Goal: Task Accomplishment & Management: Manage account settings

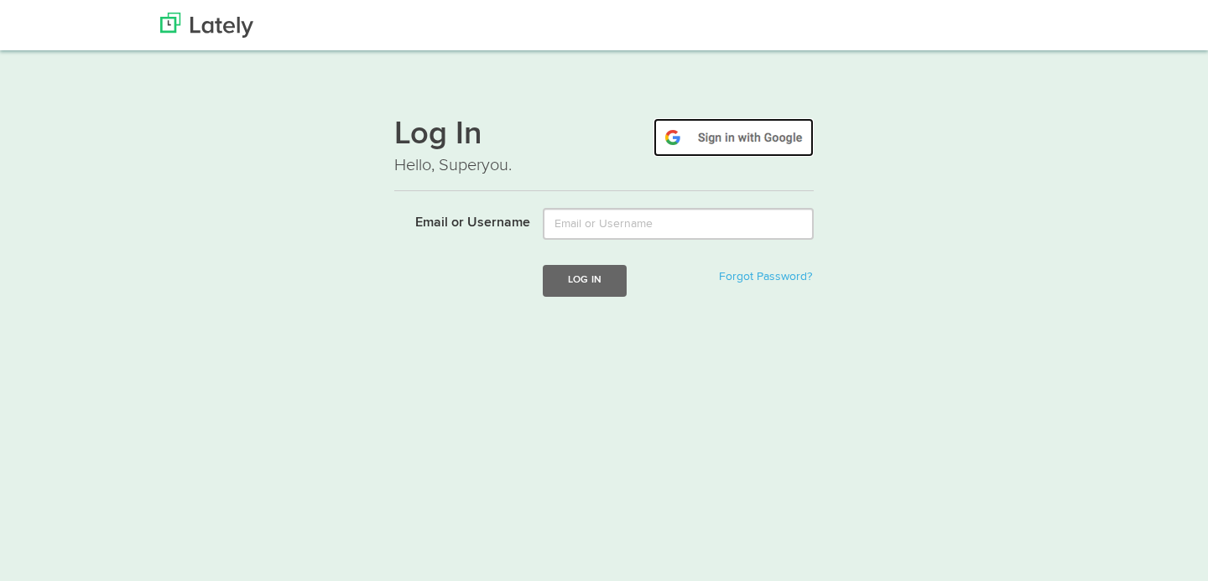
click at [716, 145] on img at bounding box center [733, 137] width 160 height 39
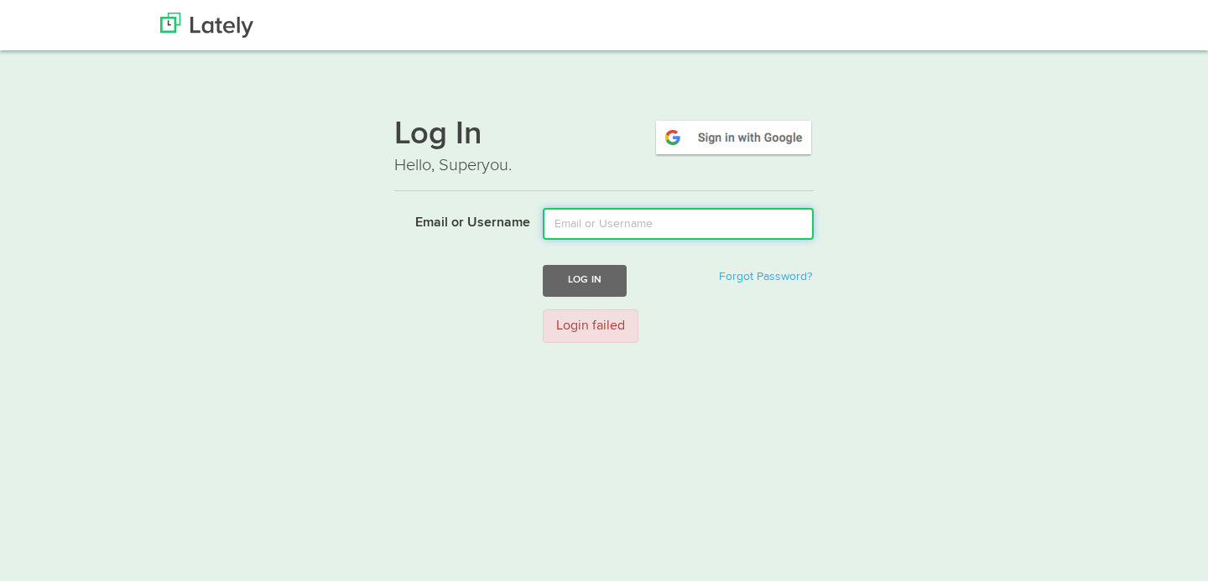
click at [592, 222] on input "Email or Username" at bounding box center [678, 224] width 271 height 32
type input "mirceagabrieleftemie@gmail.com"
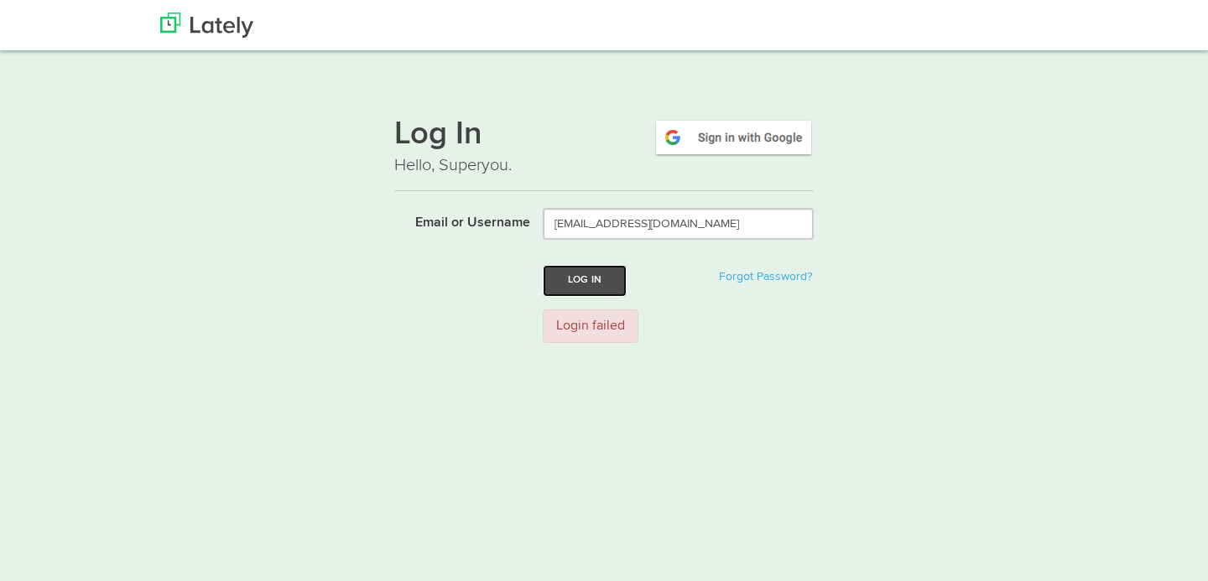
click at [601, 285] on button "Log In" at bounding box center [585, 280] width 84 height 31
